Goal: Task Accomplishment & Management: Manage account settings

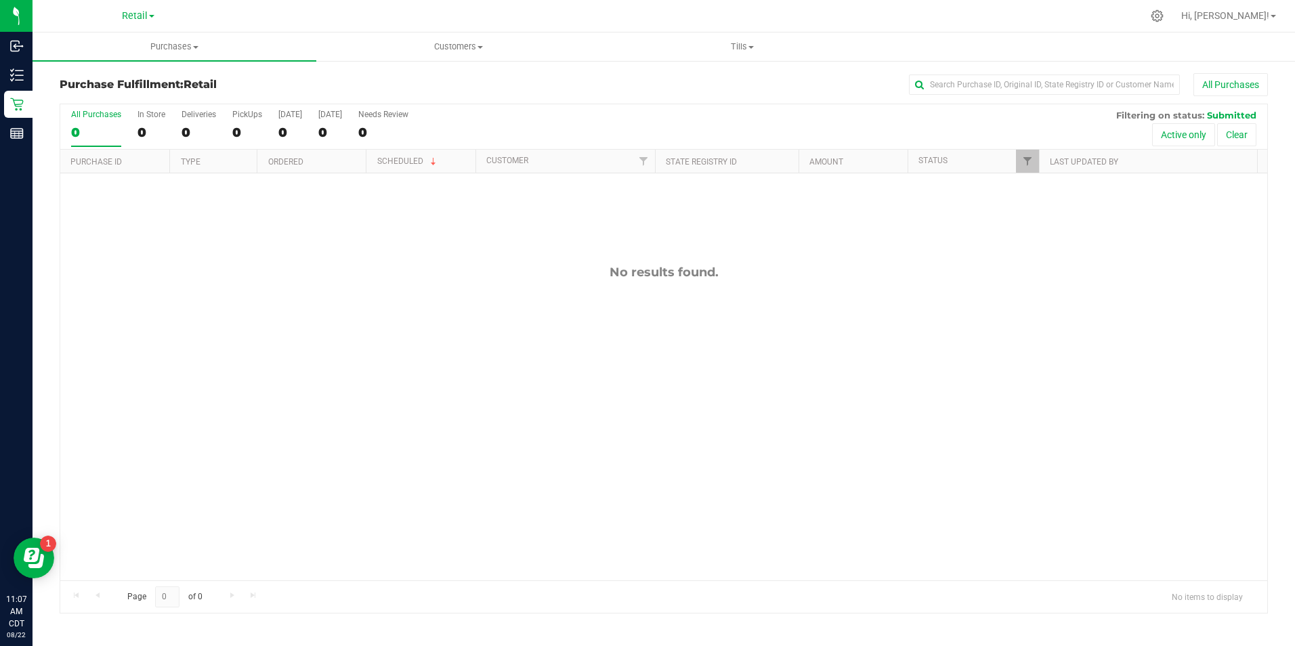
click at [123, 231] on div "No results found." at bounding box center [663, 422] width 1207 height 499
click at [142, 12] on span "Retail" at bounding box center [135, 16] width 26 height 12
drag, startPoint x: 142, startPoint y: 12, endPoint x: 106, endPoint y: 46, distance: 49.4
click at [106, 46] on link "Manufacturing" at bounding box center [138, 48] width 198 height 18
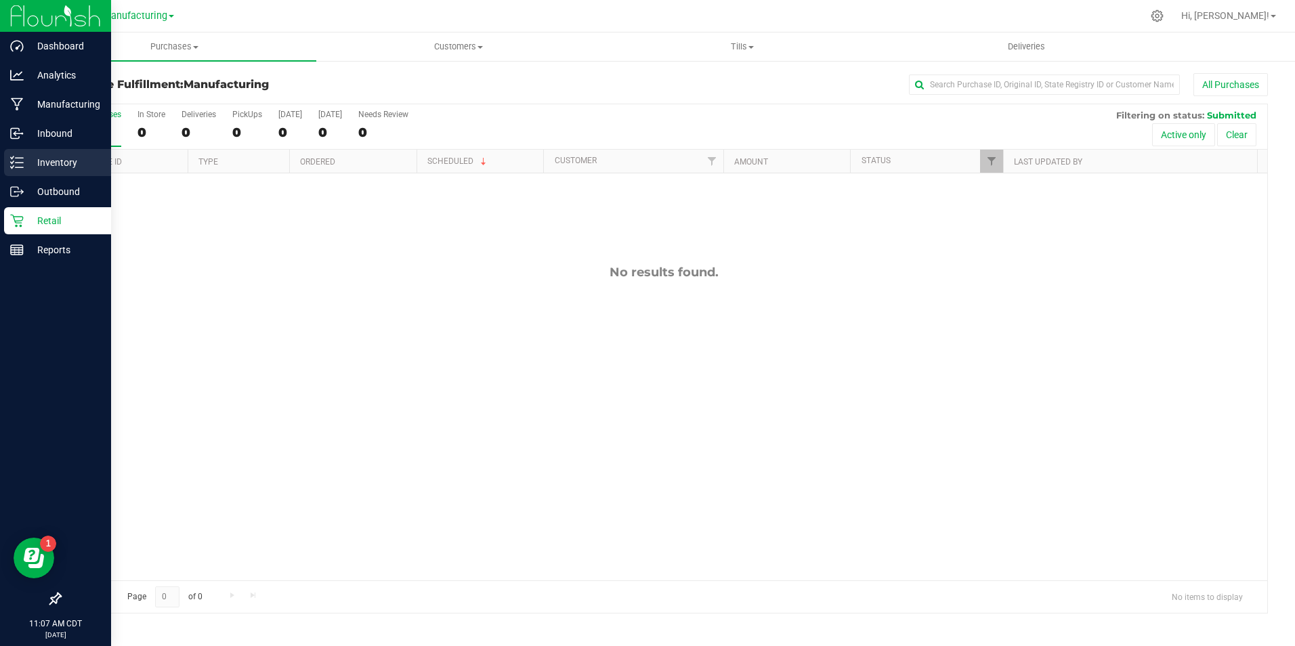
click at [49, 158] on p "Inventory" at bounding box center [64, 162] width 81 height 16
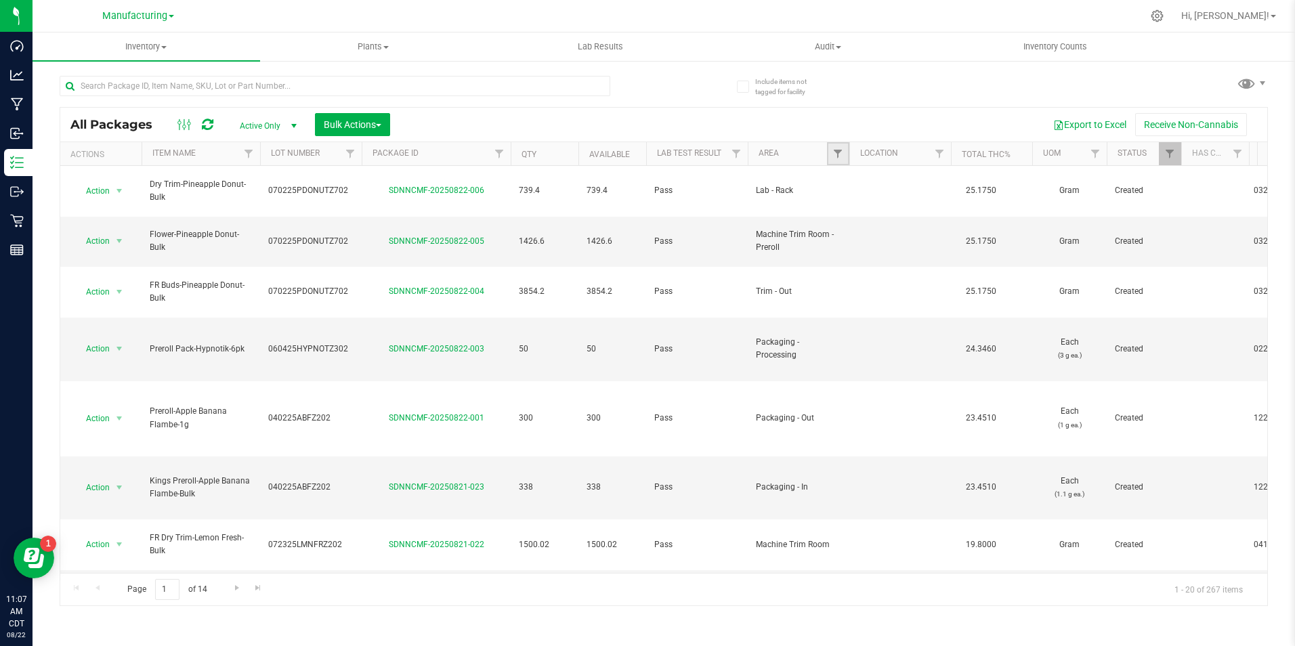
click at [833, 154] on link "Filter" at bounding box center [838, 153] width 22 height 23
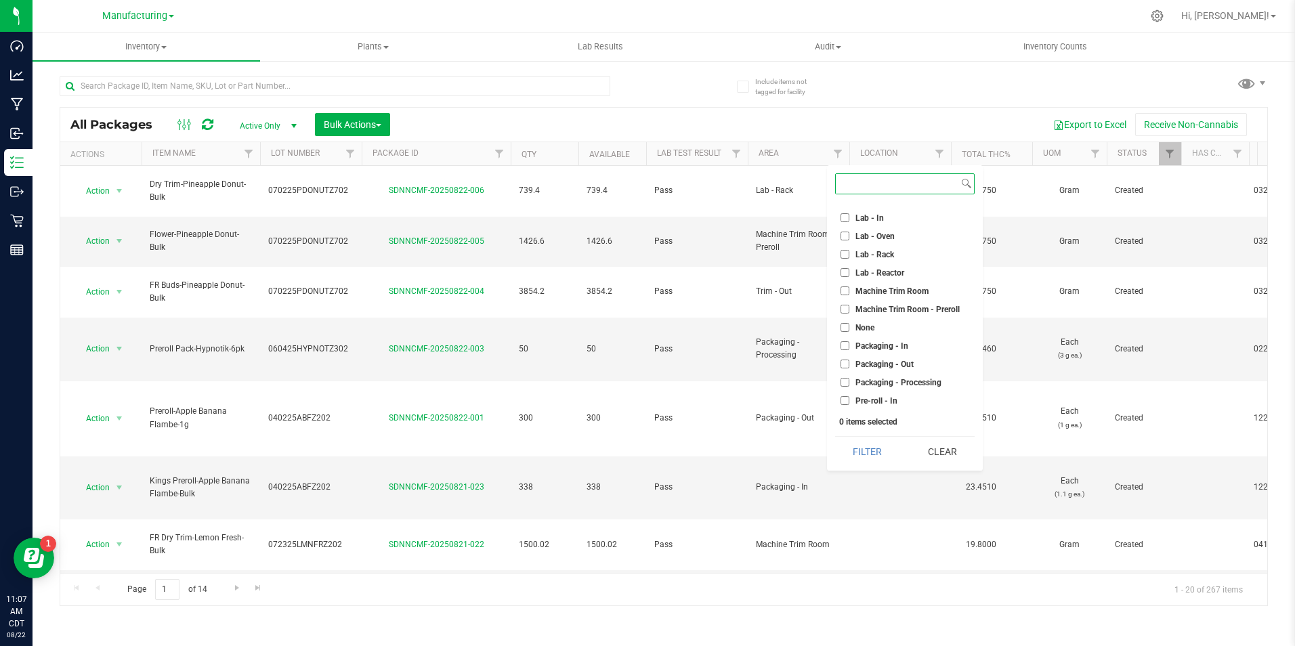
scroll to position [271, 0]
click at [847, 343] on input "Packaging - Out" at bounding box center [845, 343] width 9 height 9
checkbox input "true"
click at [867, 457] on button "Filter" at bounding box center [867, 452] width 65 height 30
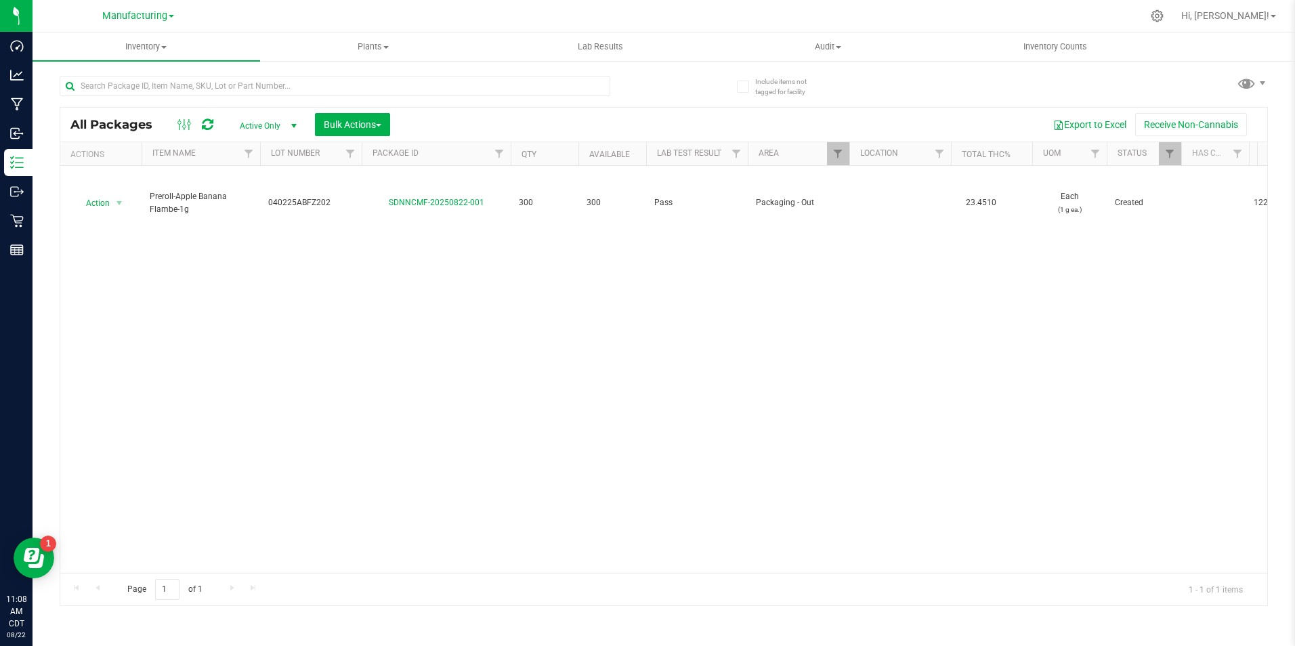
click at [212, 243] on div "Action Action Adjust qty Create package Edit attributes Global inventory Locate…" at bounding box center [663, 369] width 1207 height 407
click at [45, 91] on div "Include items not tagged for facility All Packages Active Only Active Only Lab …" at bounding box center [664, 266] width 1263 height 413
click at [165, 9] on link "Manufacturing" at bounding box center [138, 15] width 72 height 13
click at [74, 65] on link "Retail" at bounding box center [138, 66] width 198 height 18
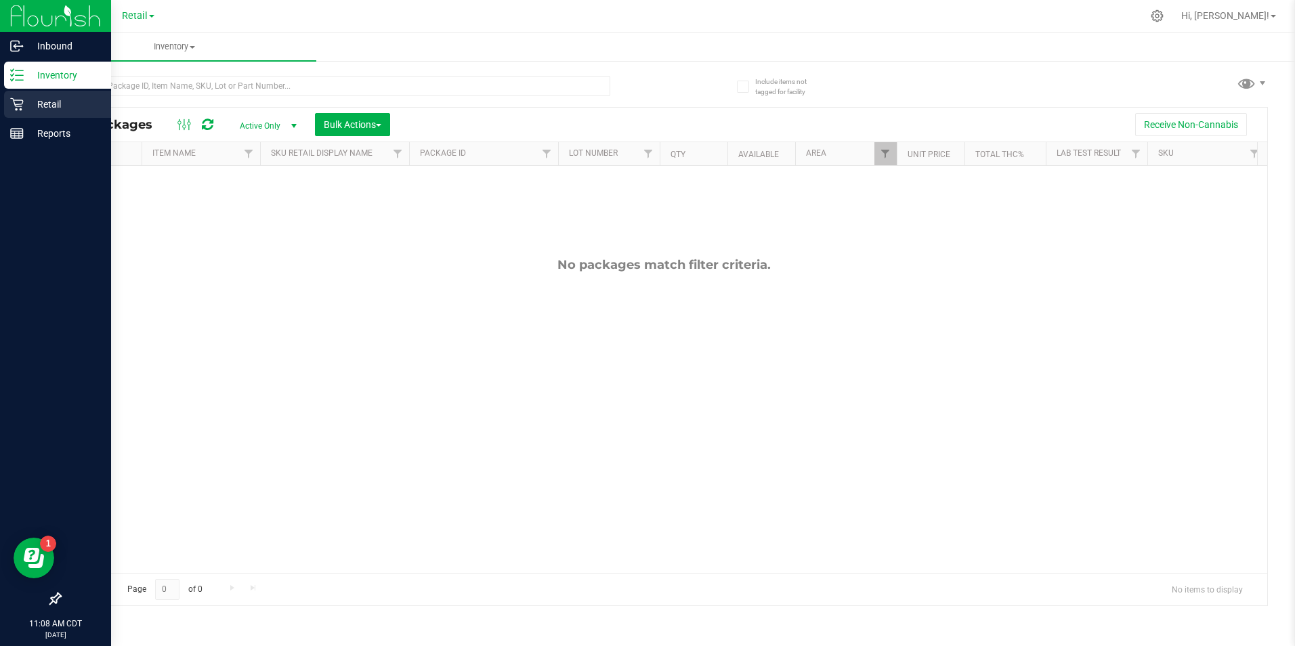
click at [46, 98] on p "Retail" at bounding box center [64, 104] width 81 height 16
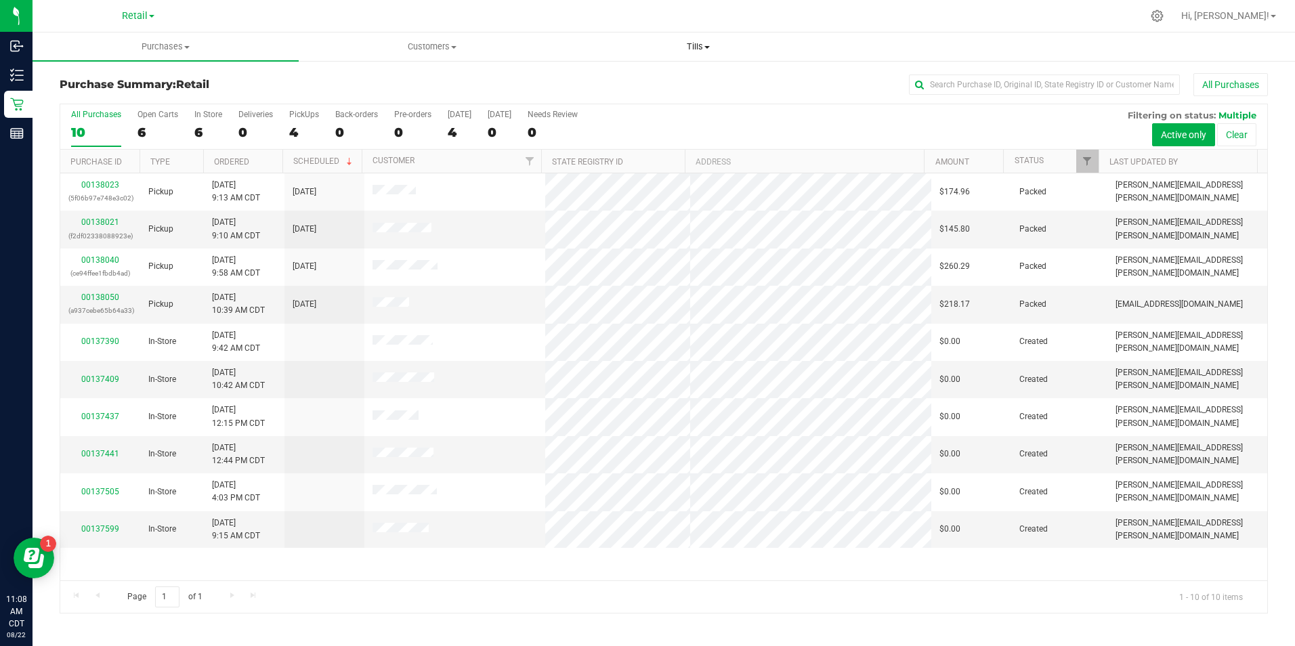
drag, startPoint x: 710, startPoint y: 45, endPoint x: 704, endPoint y: 50, distance: 8.2
click at [709, 45] on span "Tills" at bounding box center [698, 47] width 265 height 12
click at [643, 80] on span "Manage tills" at bounding box center [611, 82] width 91 height 12
